Goal: Navigation & Orientation: Find specific page/section

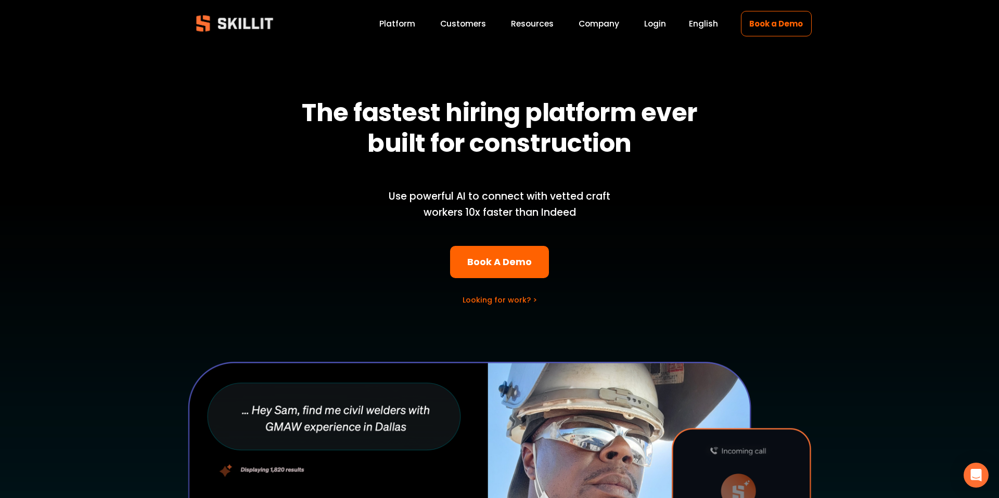
click at [251, 22] on img at bounding box center [234, 23] width 95 height 31
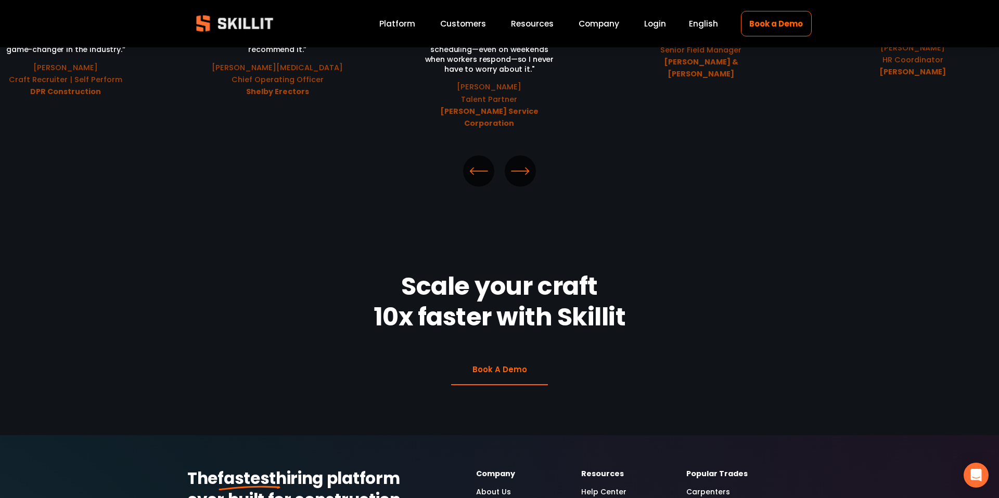
scroll to position [2636, 0]
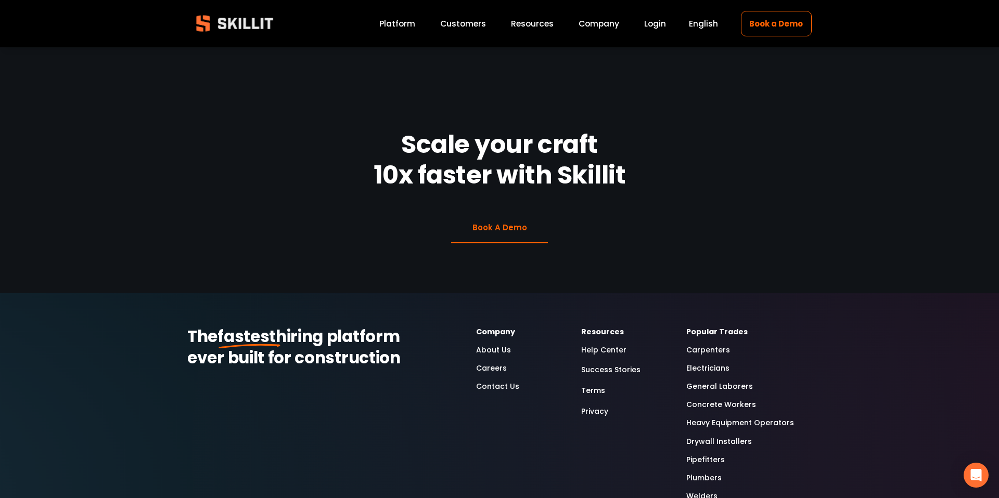
click at [493, 344] on link "About Us" at bounding box center [493, 350] width 35 height 12
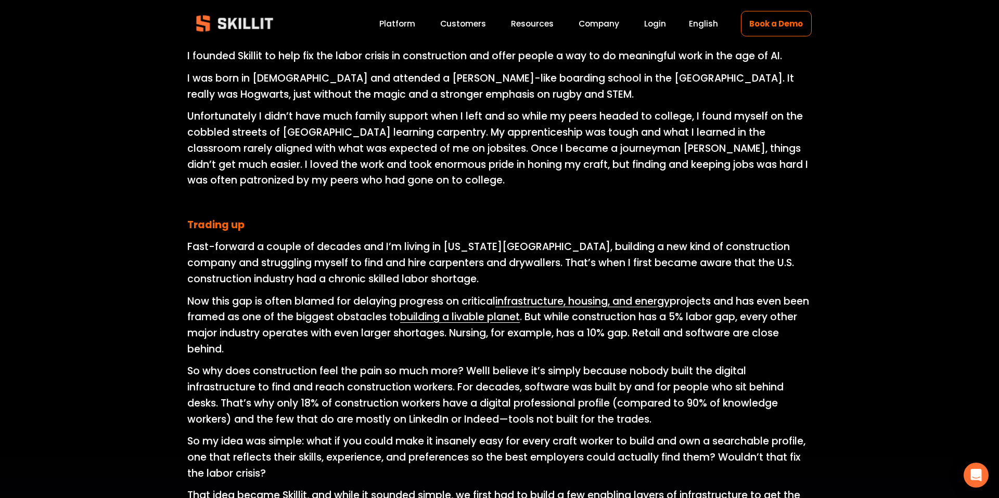
scroll to position [785, 0]
